Goal: Information Seeking & Learning: Find specific fact

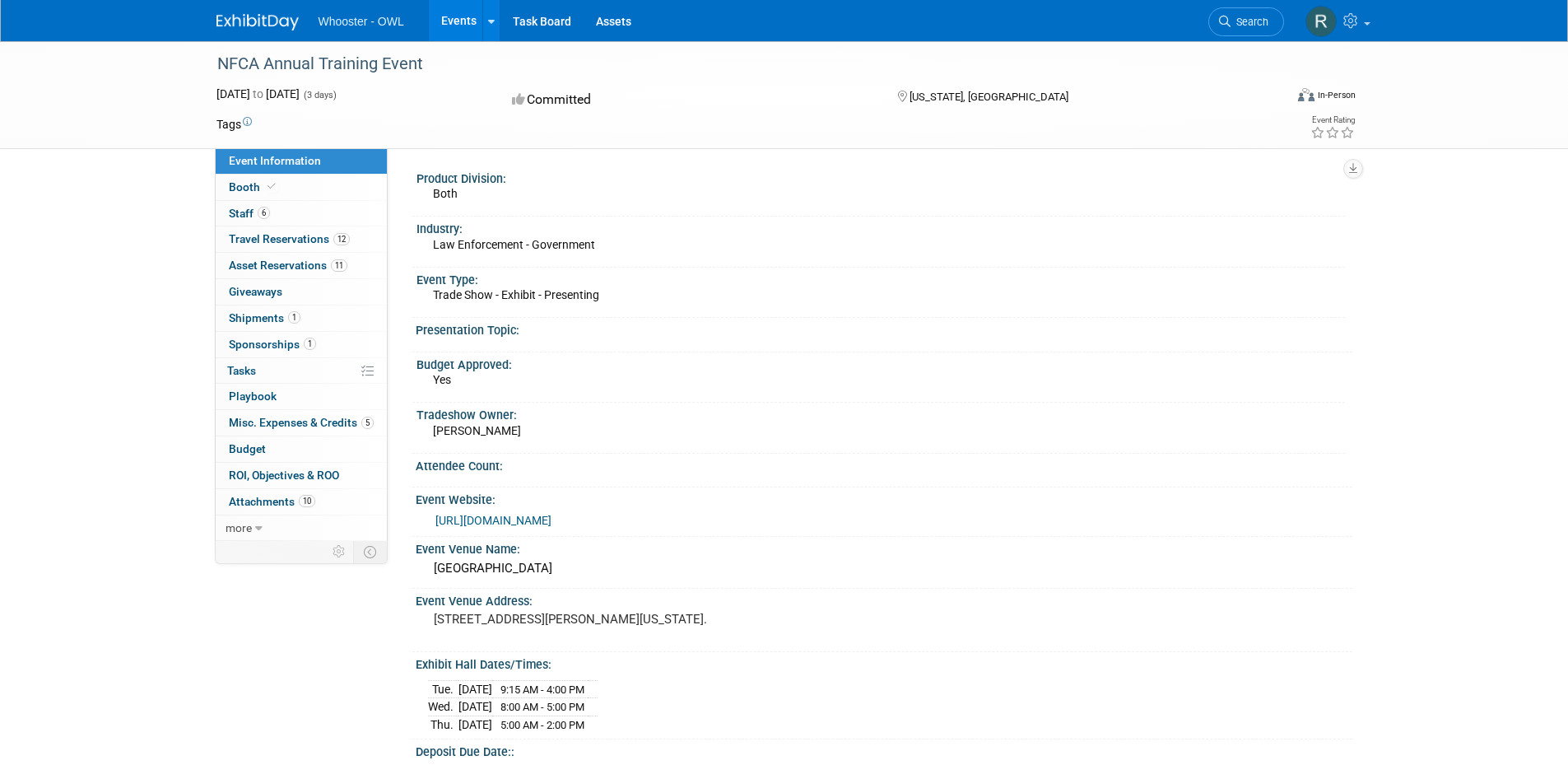
click at [448, 11] on link "Events" at bounding box center [459, 21] width 60 height 41
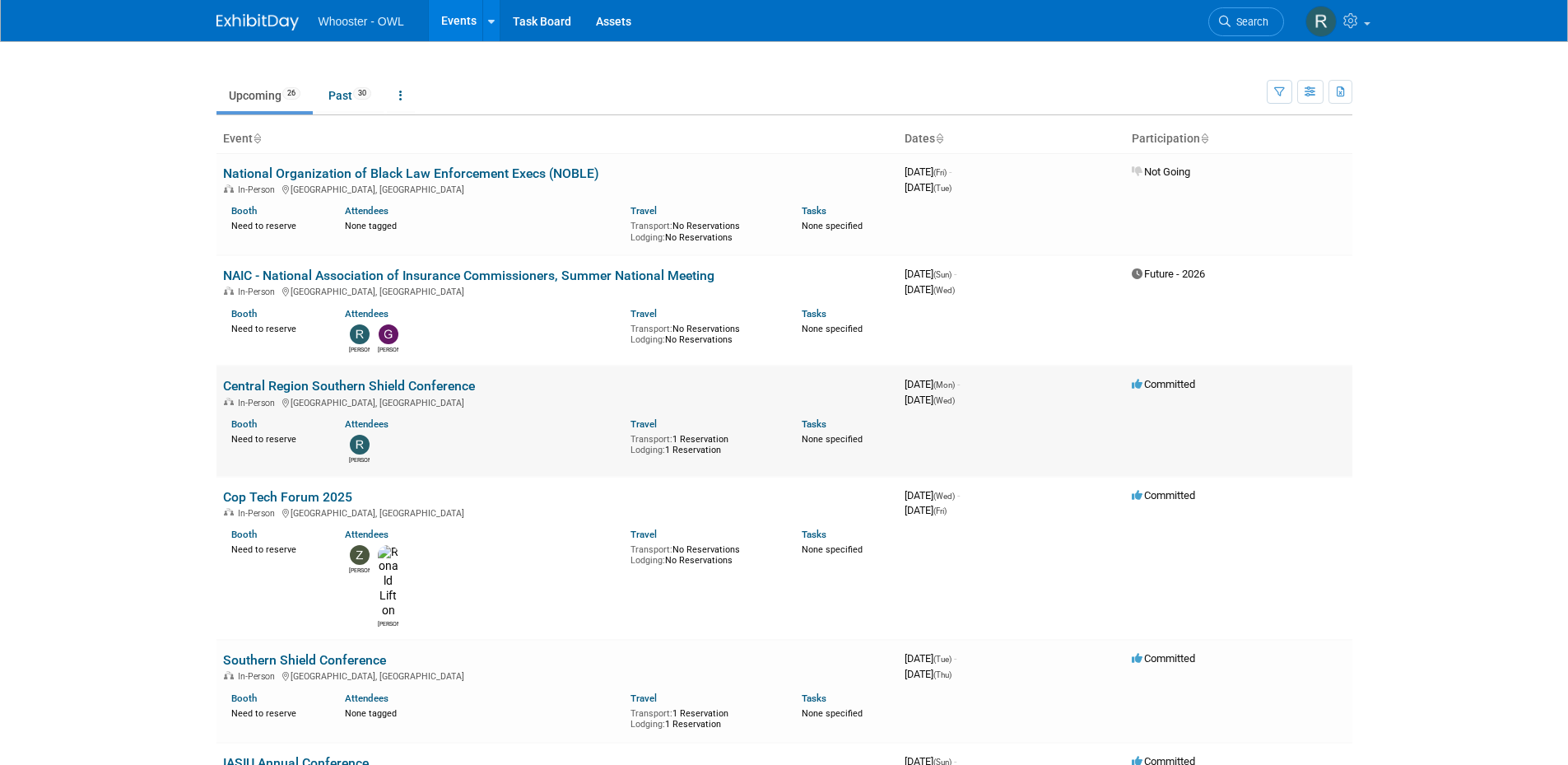
click at [321, 386] on link "Central Region Southern Shield Conference" at bounding box center [349, 385] width 252 height 16
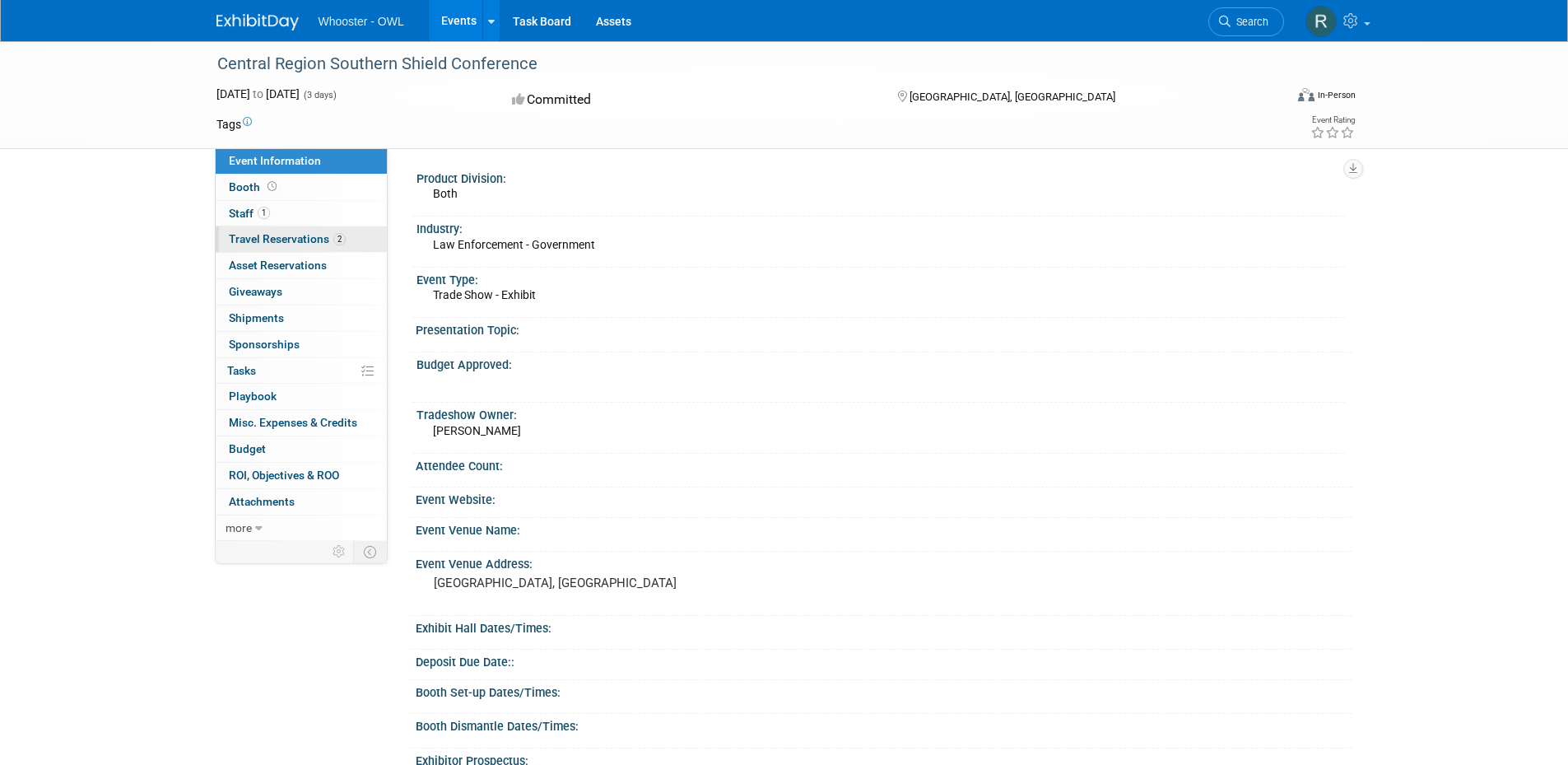
click at [280, 234] on span "Travel Reservations 2" at bounding box center [287, 239] width 117 height 13
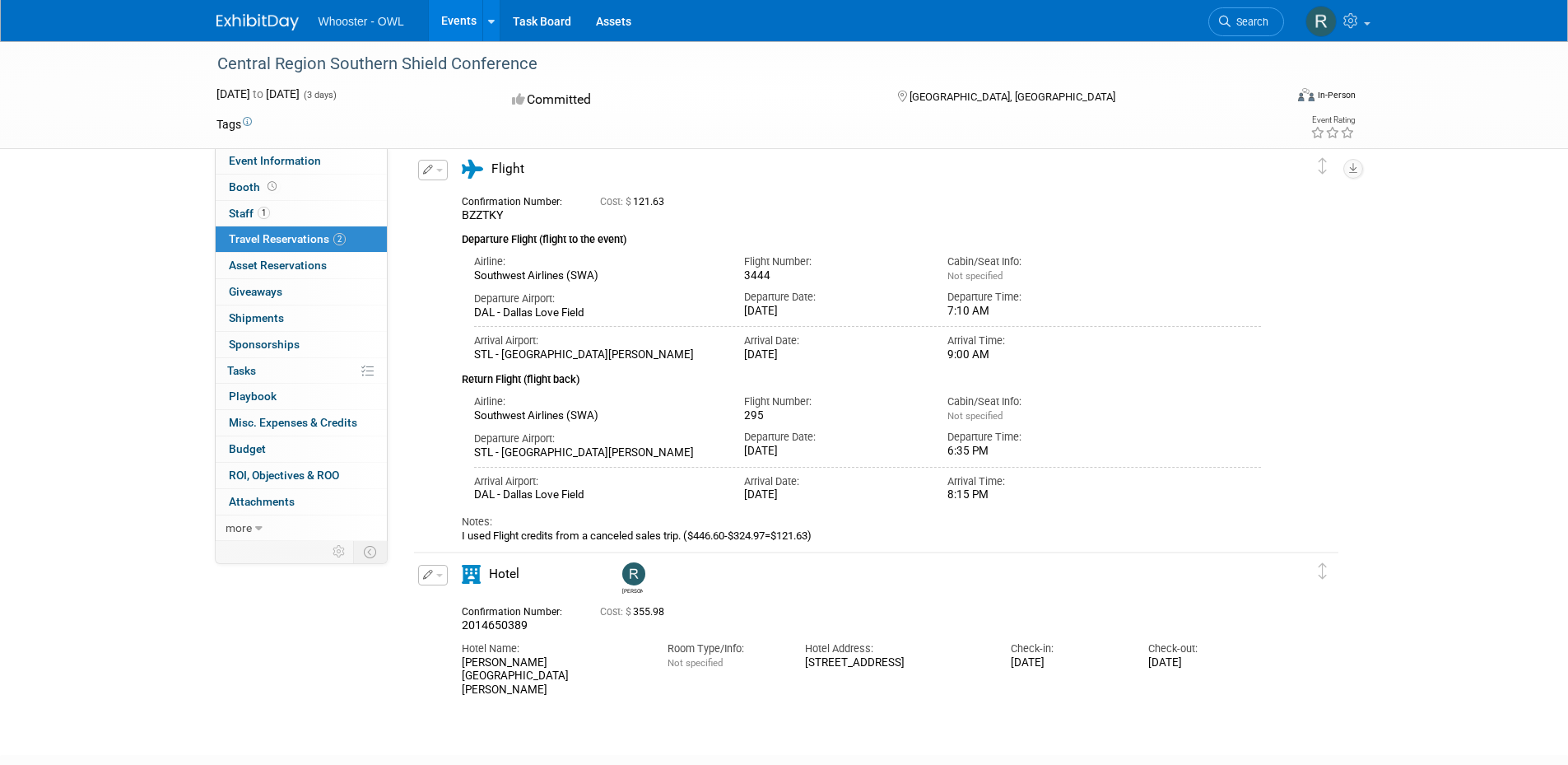
scroll to position [164, 0]
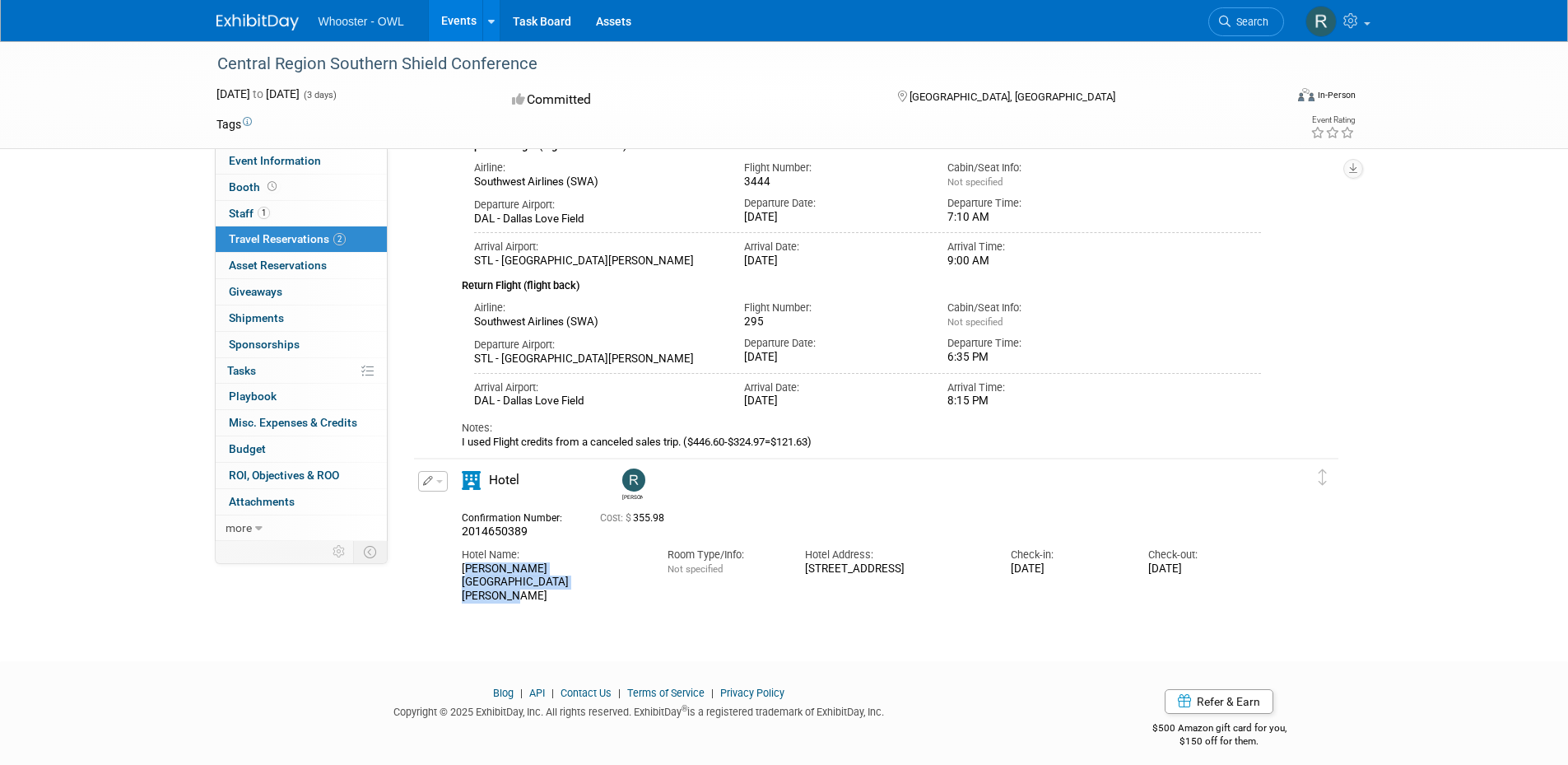
drag, startPoint x: 516, startPoint y: 586, endPoint x: 459, endPoint y: 573, distance: 58.5
click at [459, 573] on div "Hotel Name: [PERSON_NAME][GEOGRAPHIC_DATA][PERSON_NAME]" at bounding box center [552, 571] width 206 height 64
copy div "[PERSON_NAME][GEOGRAPHIC_DATA][PERSON_NAME]"
drag, startPoint x: 841, startPoint y: 583, endPoint x: 800, endPoint y: 572, distance: 42.4
click at [800, 572] on div "Hotel Address: [STREET_ADDRESS]" at bounding box center [895, 557] width 206 height 37
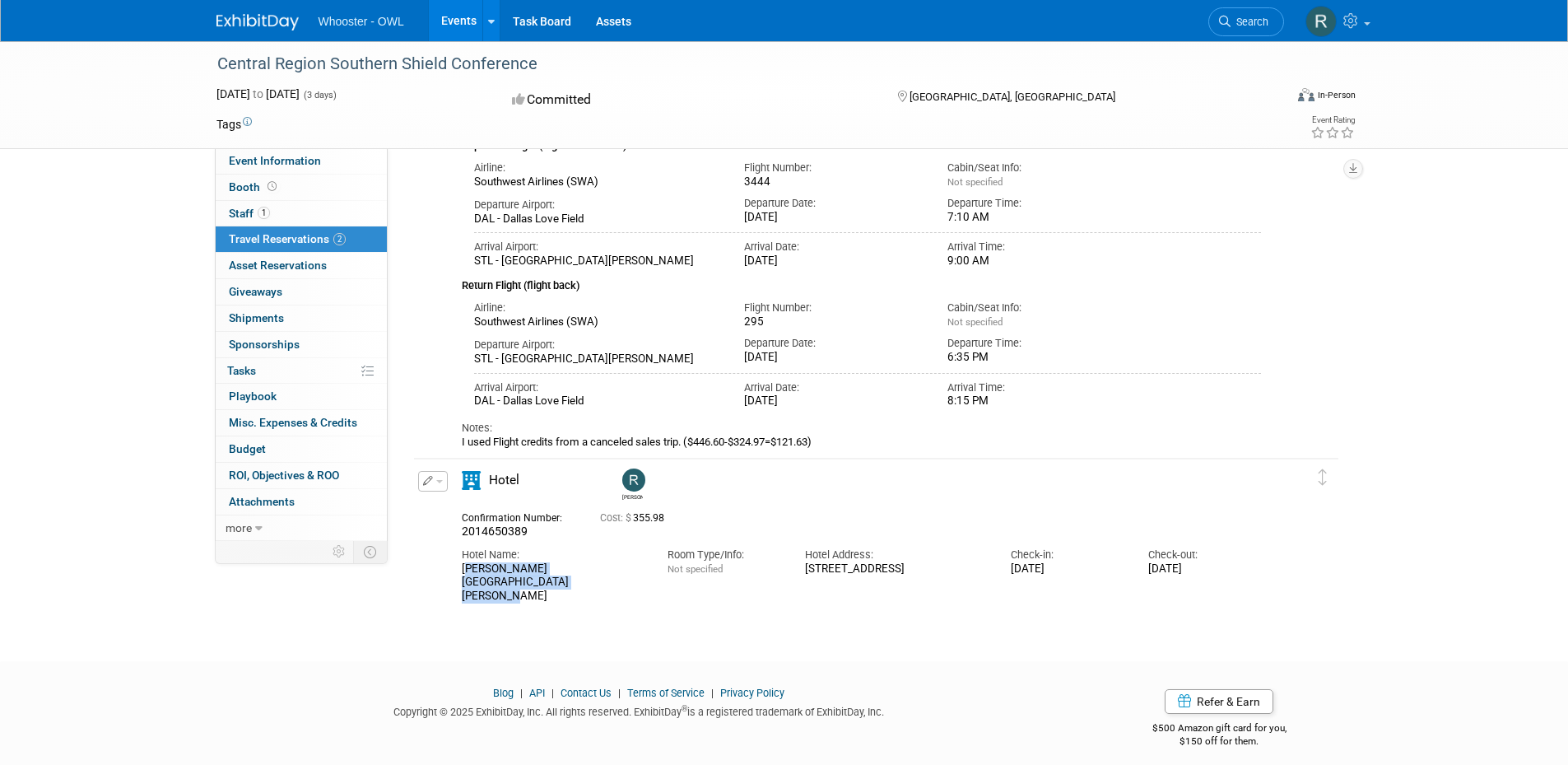
copy div "[STREET_ADDRESS]"
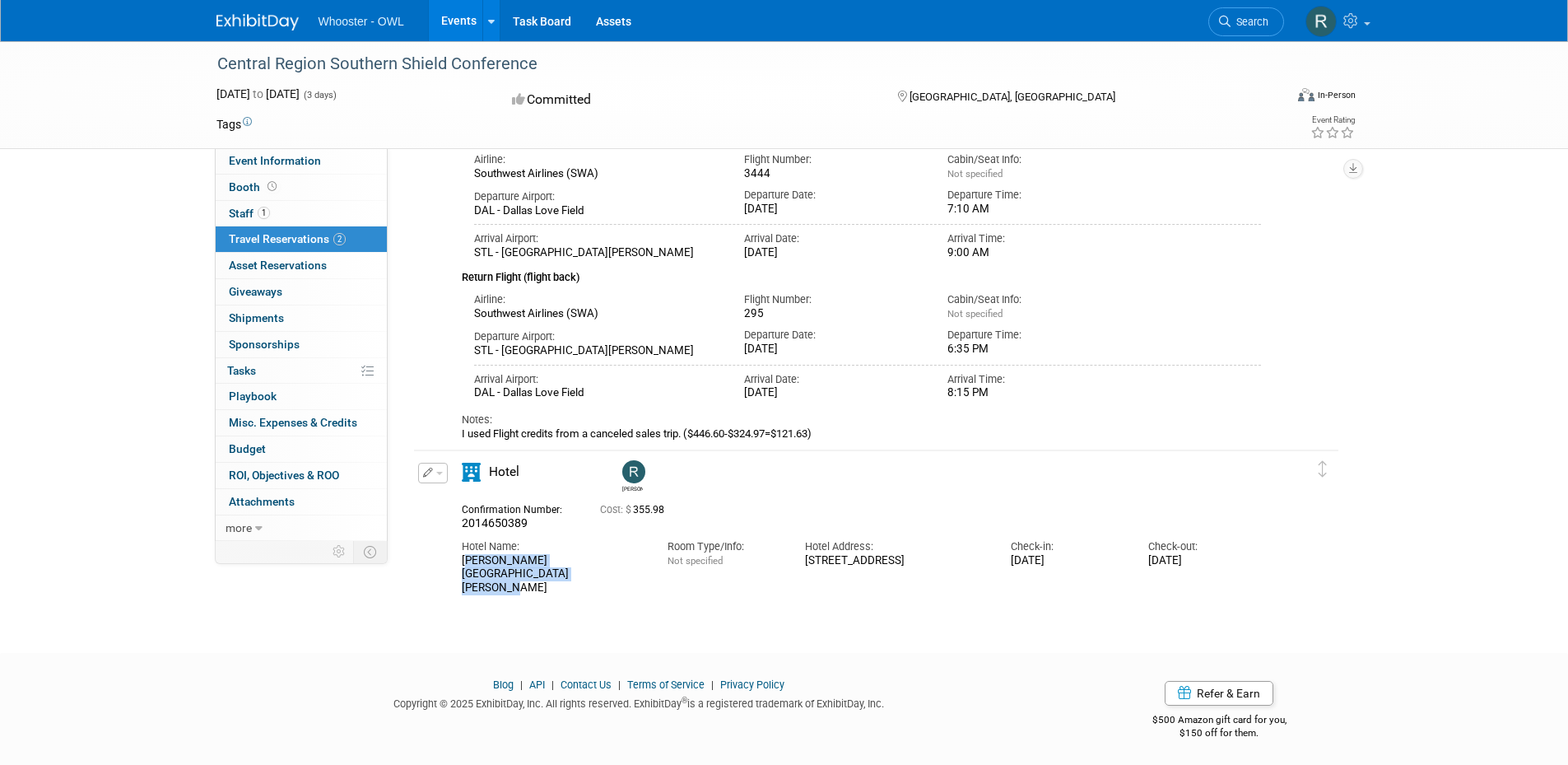
scroll to position [178, 0]
click at [253, 210] on span "Staff 1" at bounding box center [249, 213] width 41 height 13
